Goal: Task Accomplishment & Management: Use online tool/utility

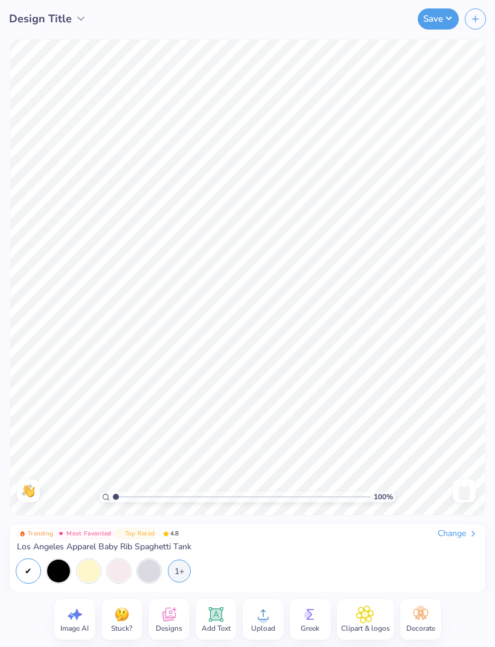
click at [184, 571] on div "1+" at bounding box center [179, 571] width 23 height 23
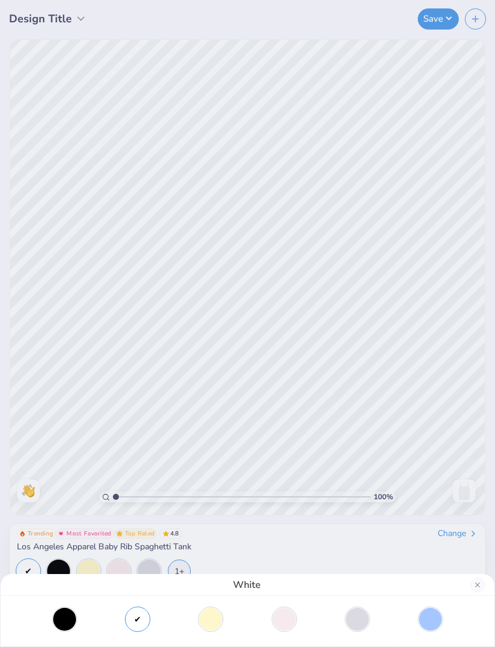
click at [335, 550] on div "White" at bounding box center [247, 323] width 495 height 647
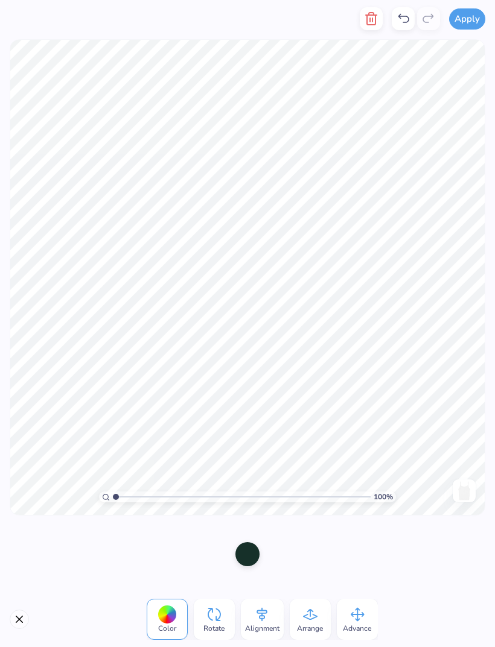
click at [22, 610] on button "Close" at bounding box center [19, 619] width 19 height 19
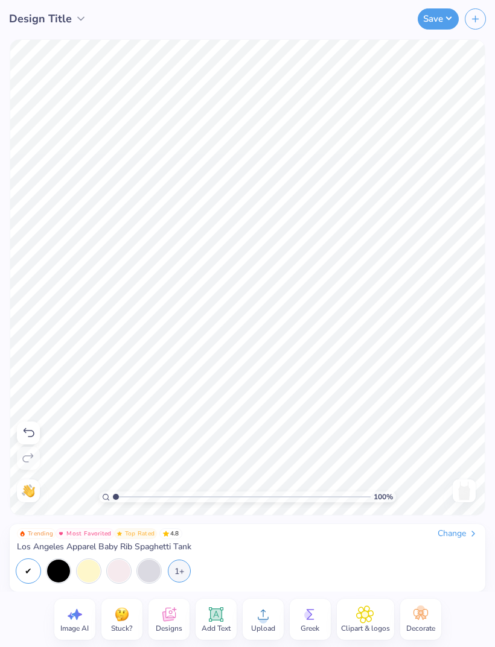
click at [68, 616] on icon at bounding box center [71, 616] width 7 height 7
select select "4"
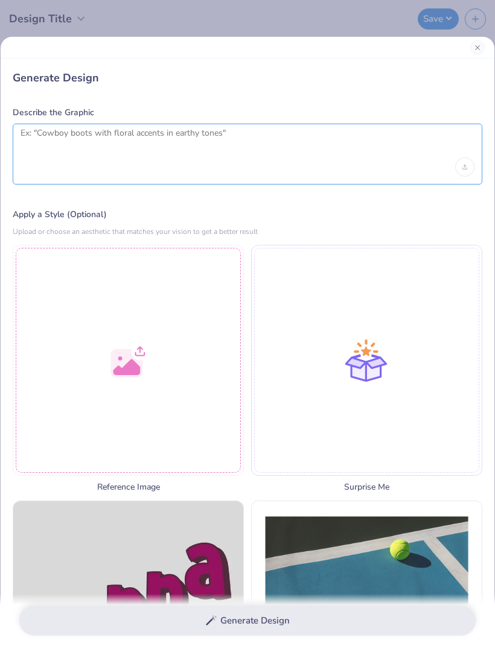
click at [325, 145] on textarea at bounding box center [248, 143] width 454 height 30
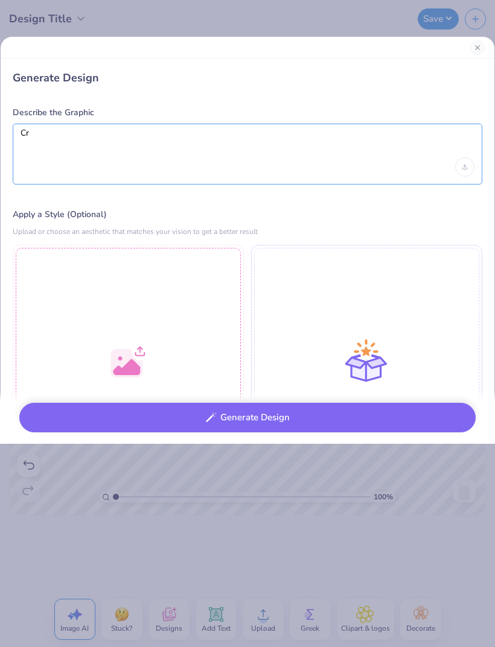
type textarea "C"
type textarea "America girl"
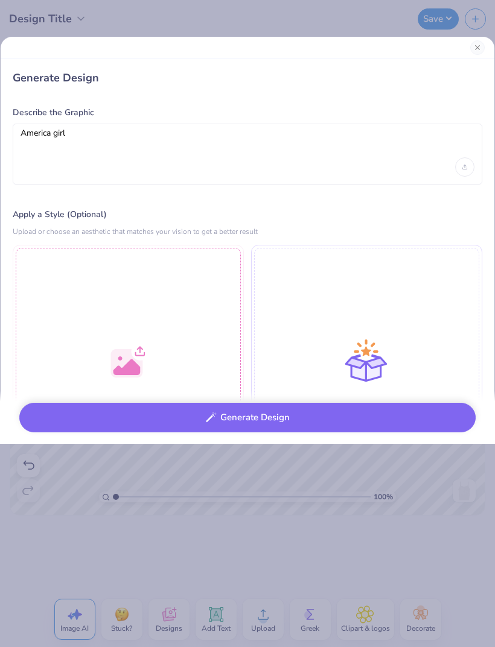
click at [429, 417] on button "Generate Design" at bounding box center [247, 418] width 456 height 30
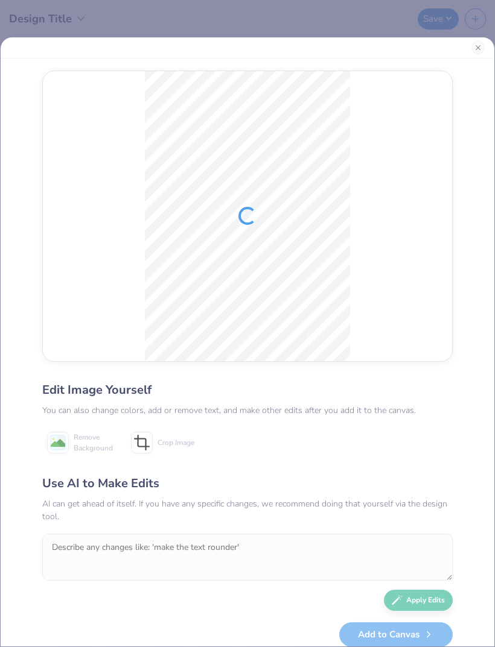
click at [480, 46] on button "Close" at bounding box center [477, 47] width 13 height 13
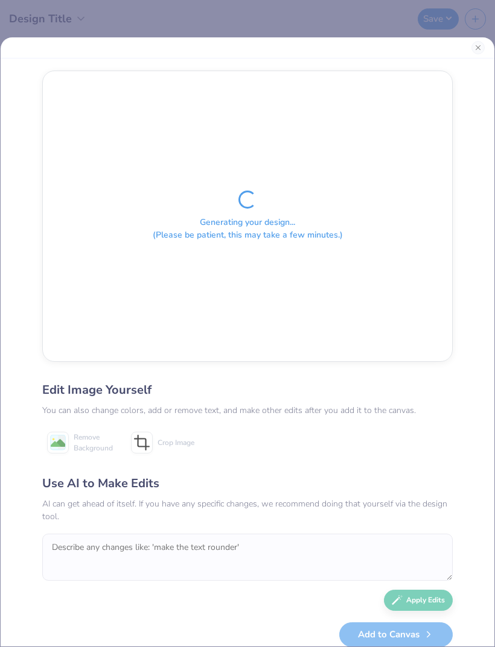
click at [478, 46] on button "Close" at bounding box center [477, 47] width 13 height 13
click at [477, 49] on button "Close" at bounding box center [477, 47] width 13 height 13
click at [474, 48] on button "Close" at bounding box center [477, 47] width 13 height 13
click at [473, 48] on button "Close" at bounding box center [477, 47] width 13 height 13
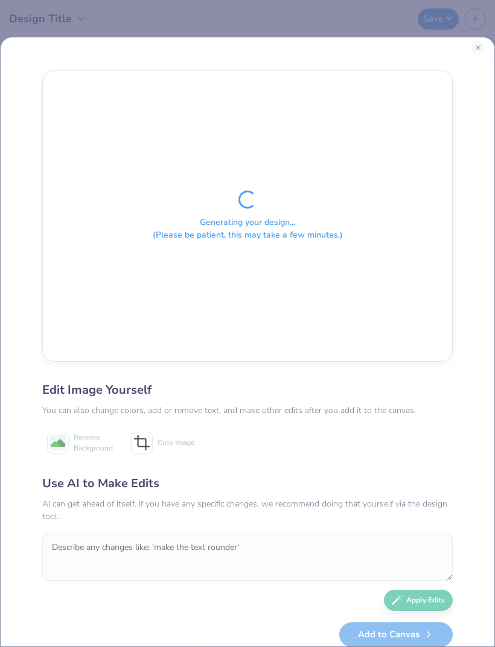
click at [470, 54] on div at bounding box center [247, 47] width 493 height 21
click at [472, 54] on div at bounding box center [247, 47] width 493 height 21
click at [474, 45] on button "Close" at bounding box center [477, 47] width 13 height 13
click at [475, 48] on button "Close" at bounding box center [477, 47] width 13 height 13
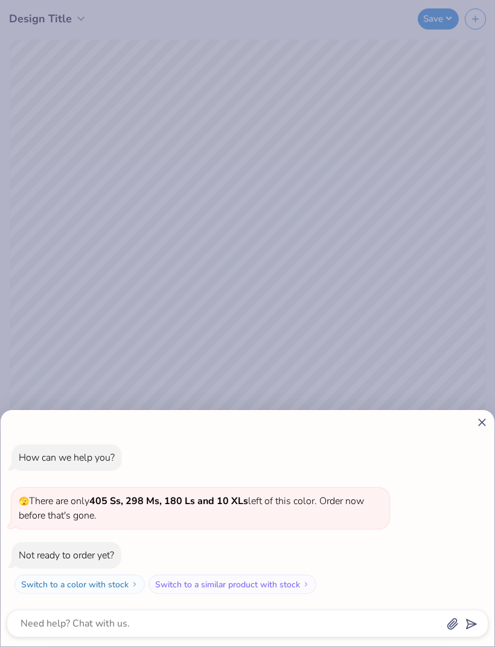
click at [480, 421] on line at bounding box center [481, 422] width 7 height 7
type textarea "x"
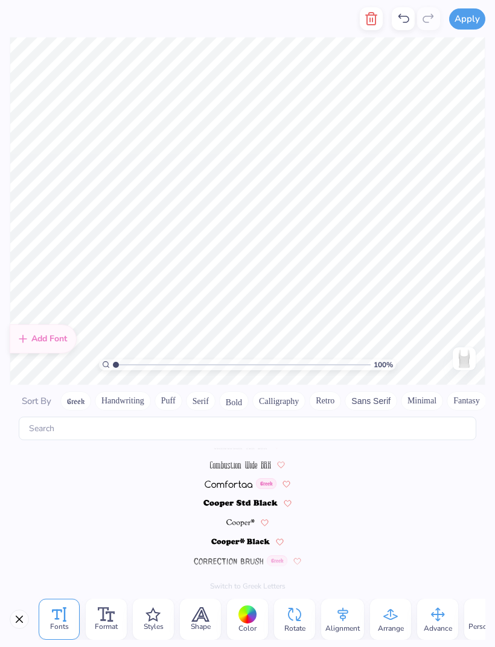
scroll to position [1805, 0]
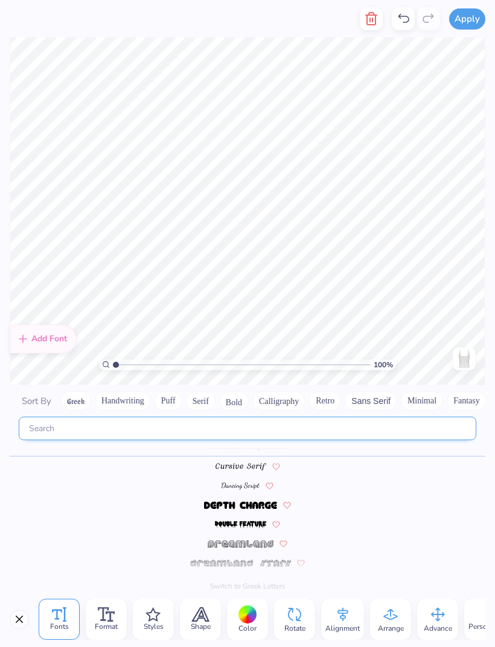
click at [281, 417] on input "text" at bounding box center [247, 429] width 457 height 24
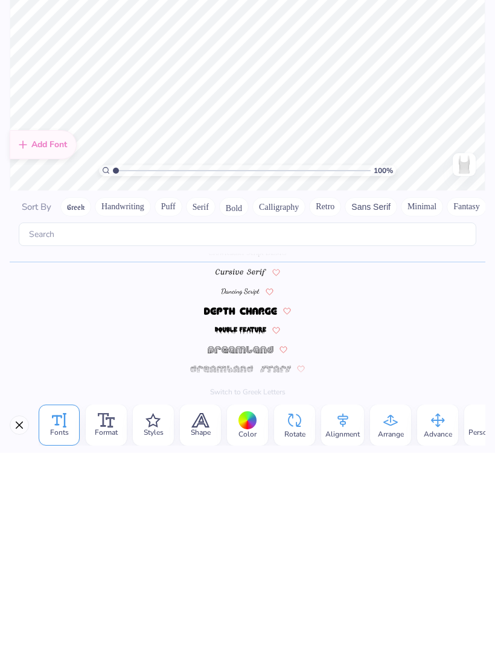
click at [31, 325] on div "Add Font" at bounding box center [43, 339] width 67 height 29
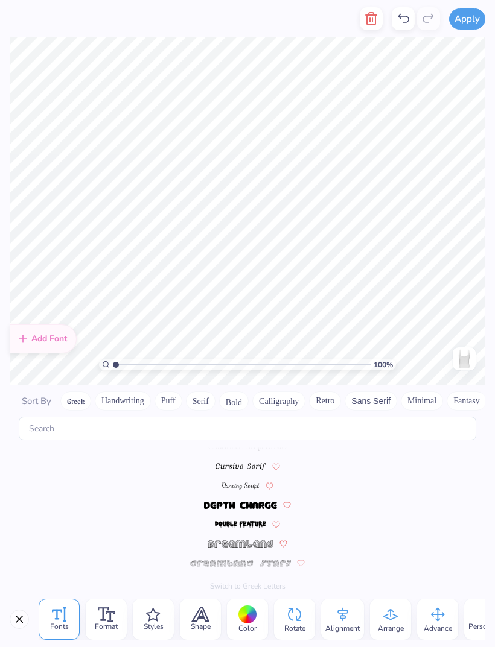
click at [110, 616] on icon at bounding box center [110, 617] width 9 height 10
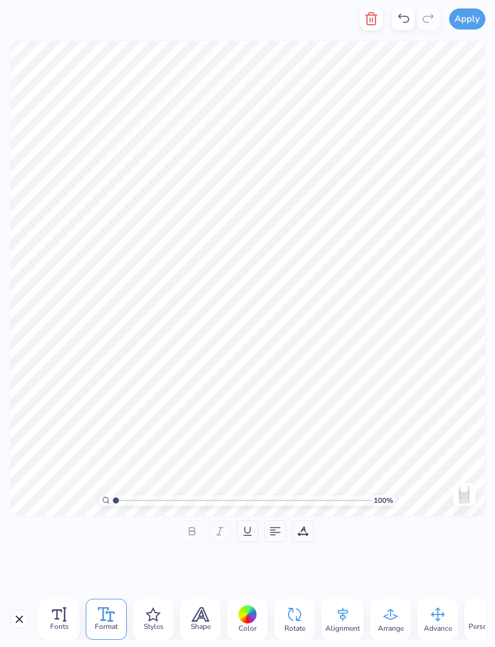
click at [407, 26] on div at bounding box center [402, 18] width 23 height 23
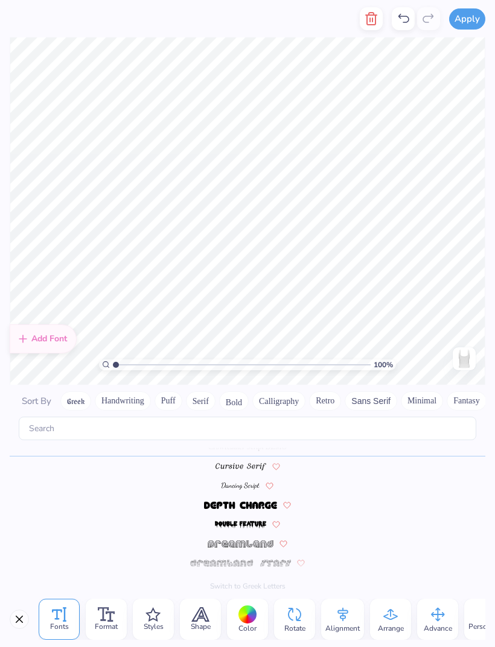
scroll to position [1, 1]
type textarea "A"
type textarea "a"
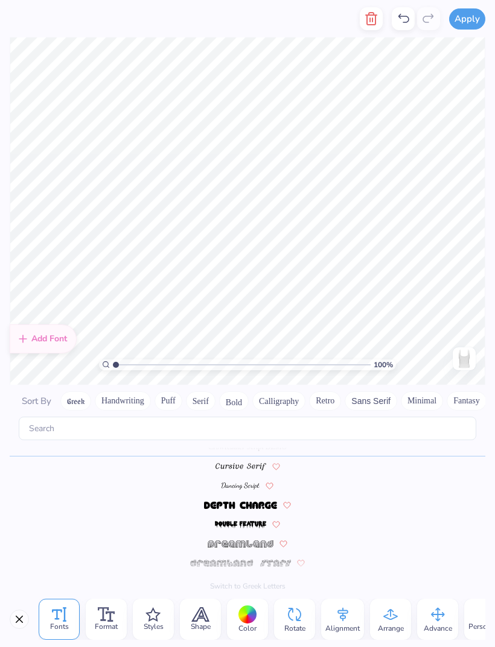
type textarea "Alpha Omicron Pi"
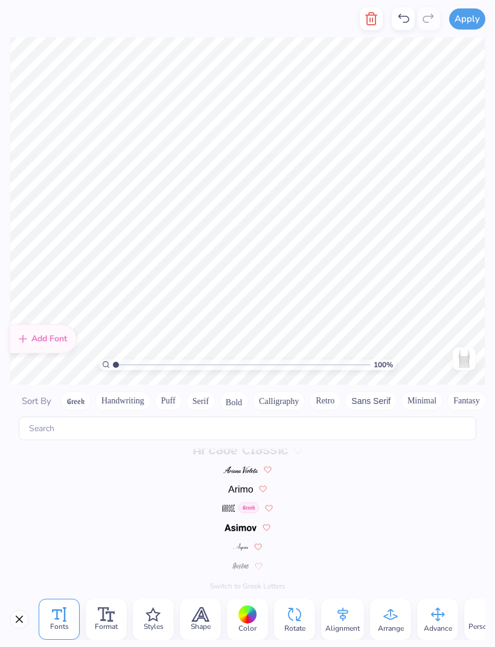
scroll to position [1805, 0]
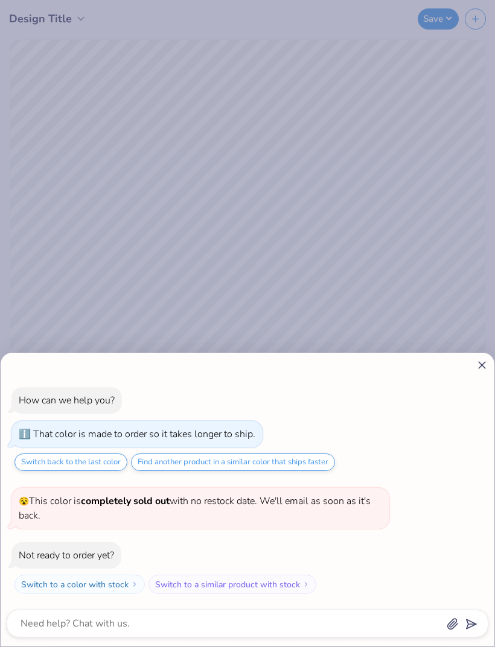
click at [480, 361] on icon at bounding box center [481, 365] width 13 height 13
type textarea "x"
